Goal: Transaction & Acquisition: Book appointment/travel/reservation

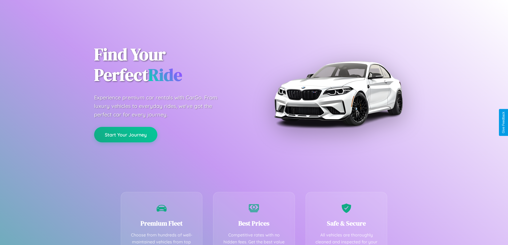
scroll to position [105, 0]
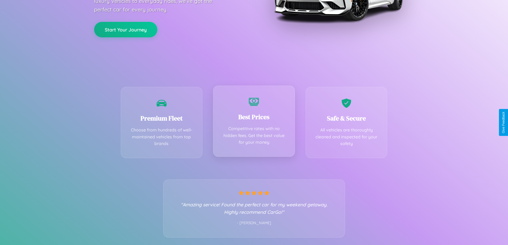
click at [254, 122] on div "Best Prices Competitive rates with no hidden fees. Get the best value for your …" at bounding box center [254, 121] width 82 height 71
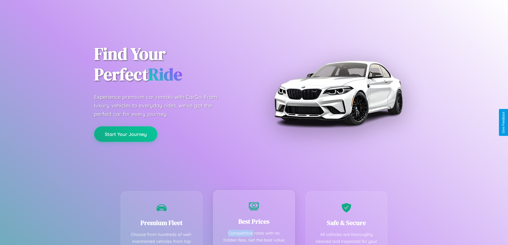
scroll to position [0, 0]
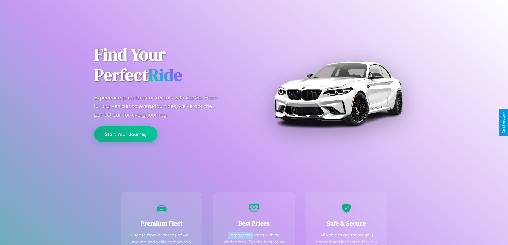
click at [126, 134] on button "Start Your Journey" at bounding box center [125, 133] width 63 height 15
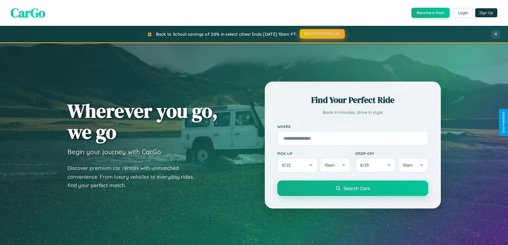
click at [322, 34] on button "BACK2SCHOOL20" at bounding box center [322, 34] width 45 height 10
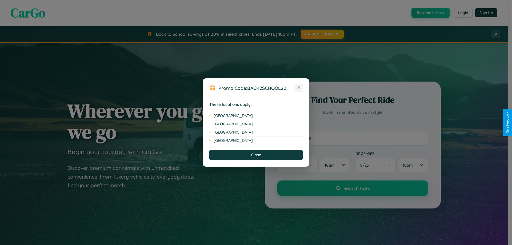
click at [299, 88] on icon at bounding box center [299, 87] width 3 height 3
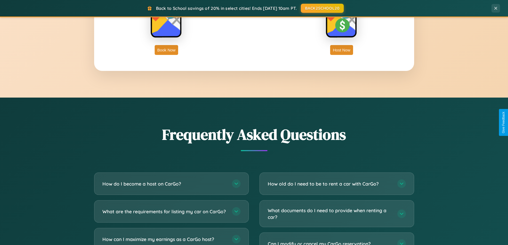
scroll to position [1026, 0]
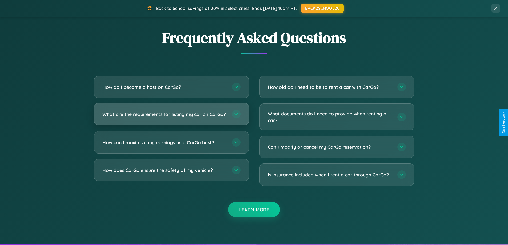
click at [171, 116] on h3 "What are the requirements for listing my car on CarGo?" at bounding box center [164, 114] width 124 height 7
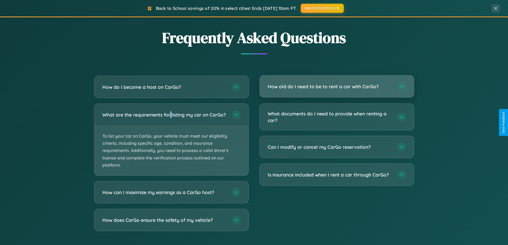
click at [336, 87] on h3 "How old do I need to be to rent a car with CarGo?" at bounding box center [330, 86] width 124 height 7
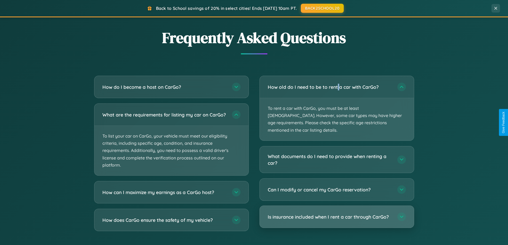
click at [336, 214] on h3 "Is insurance included when I rent a car through CarGo?" at bounding box center [330, 217] width 124 height 7
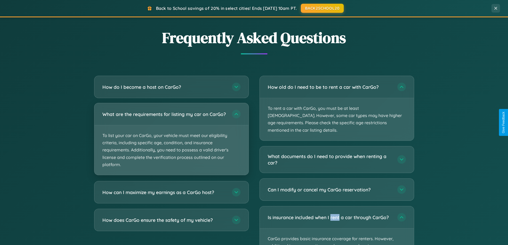
click at [171, 142] on p "To list your car on CarGo, your vehicle must meet our eligibility criteria, inc…" at bounding box center [171, 150] width 154 height 50
click at [171, 141] on p "To list your car on CarGo, your vehicle must meet our eligibility criteria, inc…" at bounding box center [171, 150] width 154 height 50
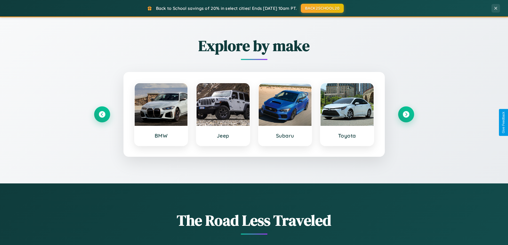
scroll to position [0, 0]
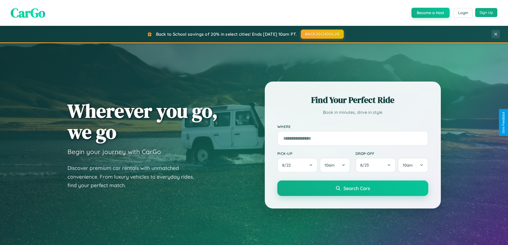
click at [486, 13] on button "Sign Up" at bounding box center [486, 12] width 22 height 9
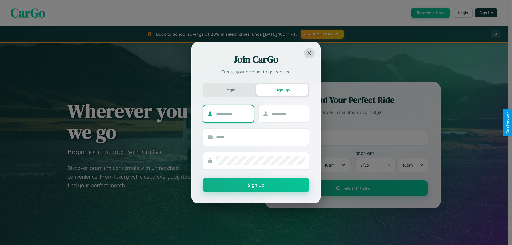
click at [232, 114] on input "text" at bounding box center [232, 114] width 33 height 9
type input "******"
click at [288, 114] on input "text" at bounding box center [287, 114] width 33 height 9
type input "*******"
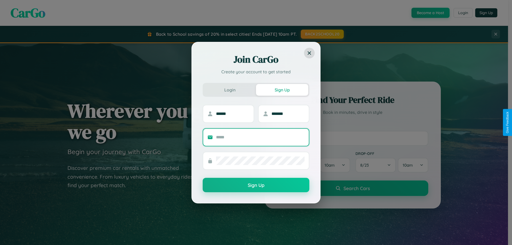
click at [260, 137] on input "text" at bounding box center [260, 137] width 89 height 9
type input "**********"
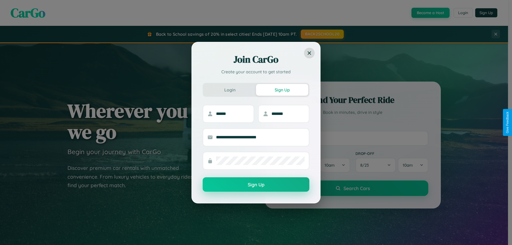
click at [256, 185] on button "Sign Up" at bounding box center [256, 184] width 107 height 14
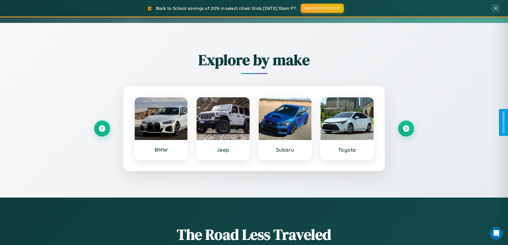
scroll to position [230, 0]
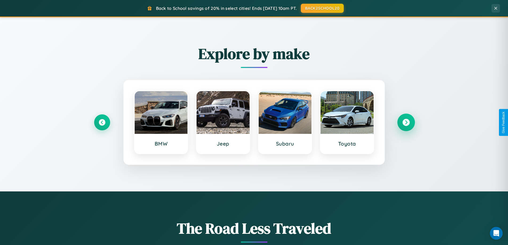
click at [406, 122] on icon at bounding box center [405, 122] width 7 height 7
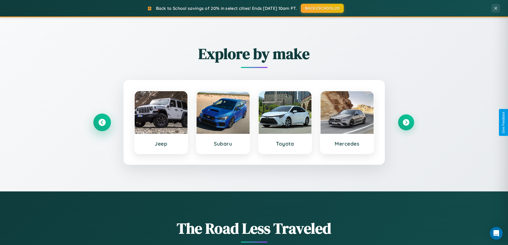
click at [102, 122] on icon at bounding box center [101, 122] width 7 height 7
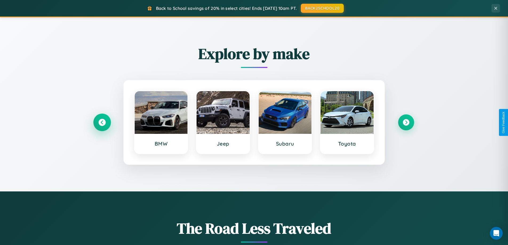
click at [102, 122] on icon at bounding box center [101, 122] width 7 height 7
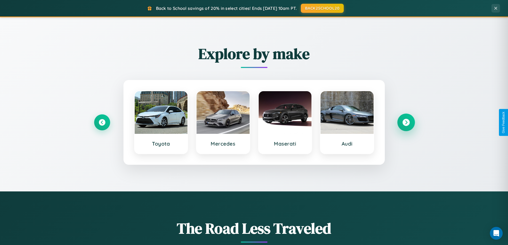
click at [406, 122] on icon at bounding box center [405, 122] width 7 height 7
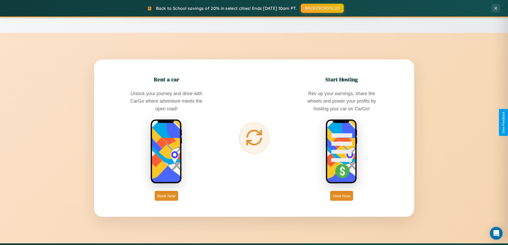
scroll to position [857, 0]
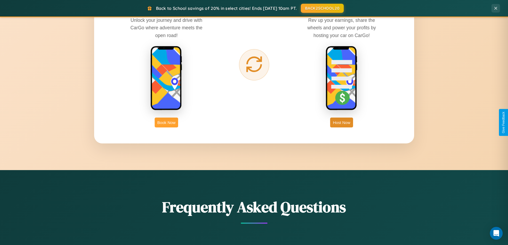
click at [166, 122] on button "Book Now" at bounding box center [166, 123] width 23 height 10
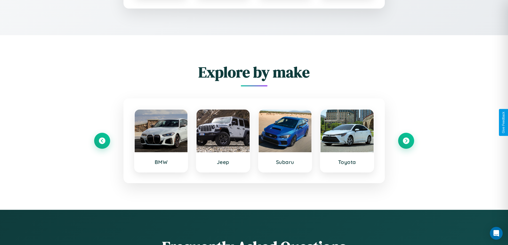
scroll to position [444, 0]
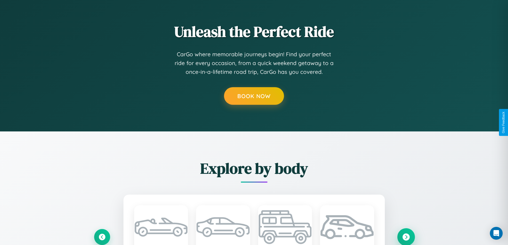
type input "*****"
click at [406, 237] on icon at bounding box center [405, 236] width 7 height 7
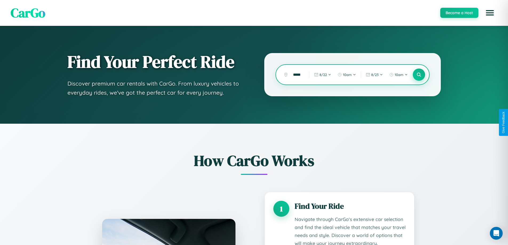
click at [419, 75] on icon at bounding box center [418, 74] width 5 height 5
